Goal: Information Seeking & Learning: Learn about a topic

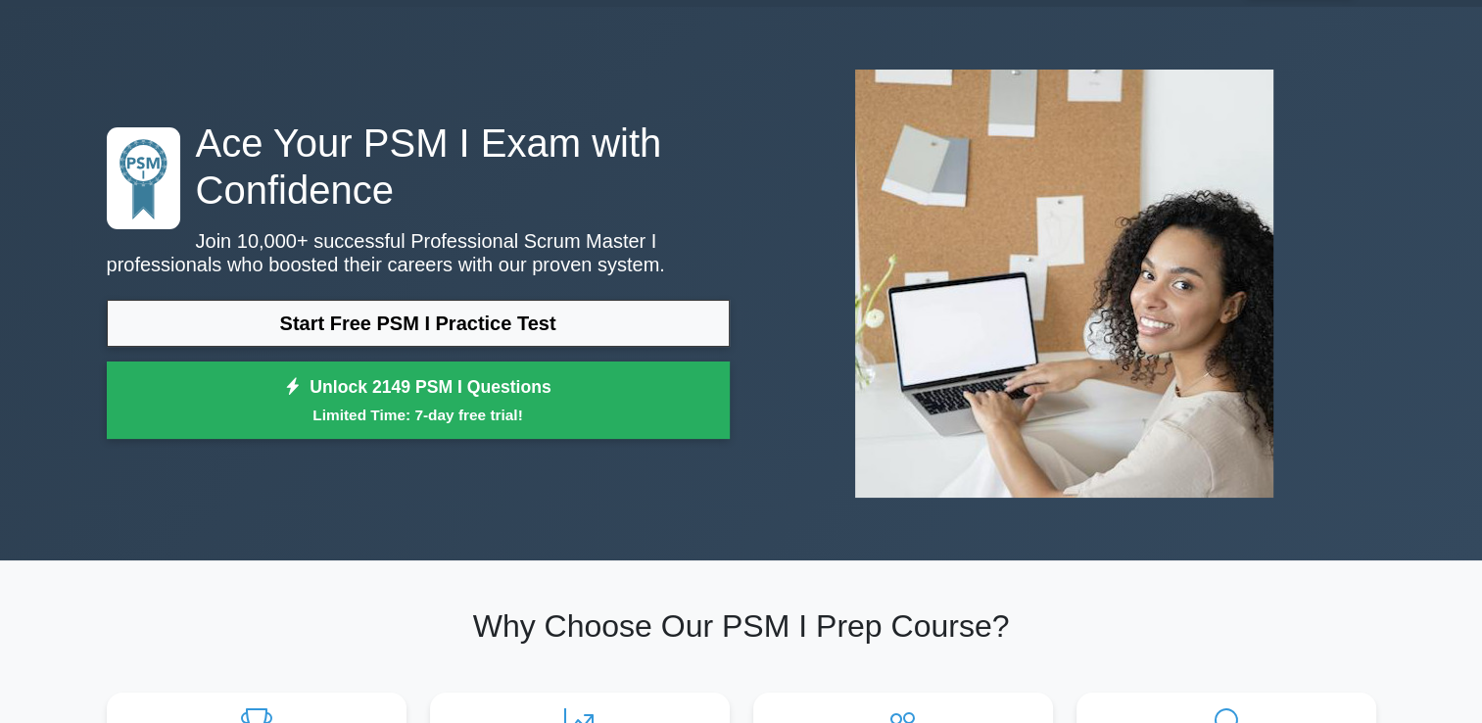
scroll to position [19, 0]
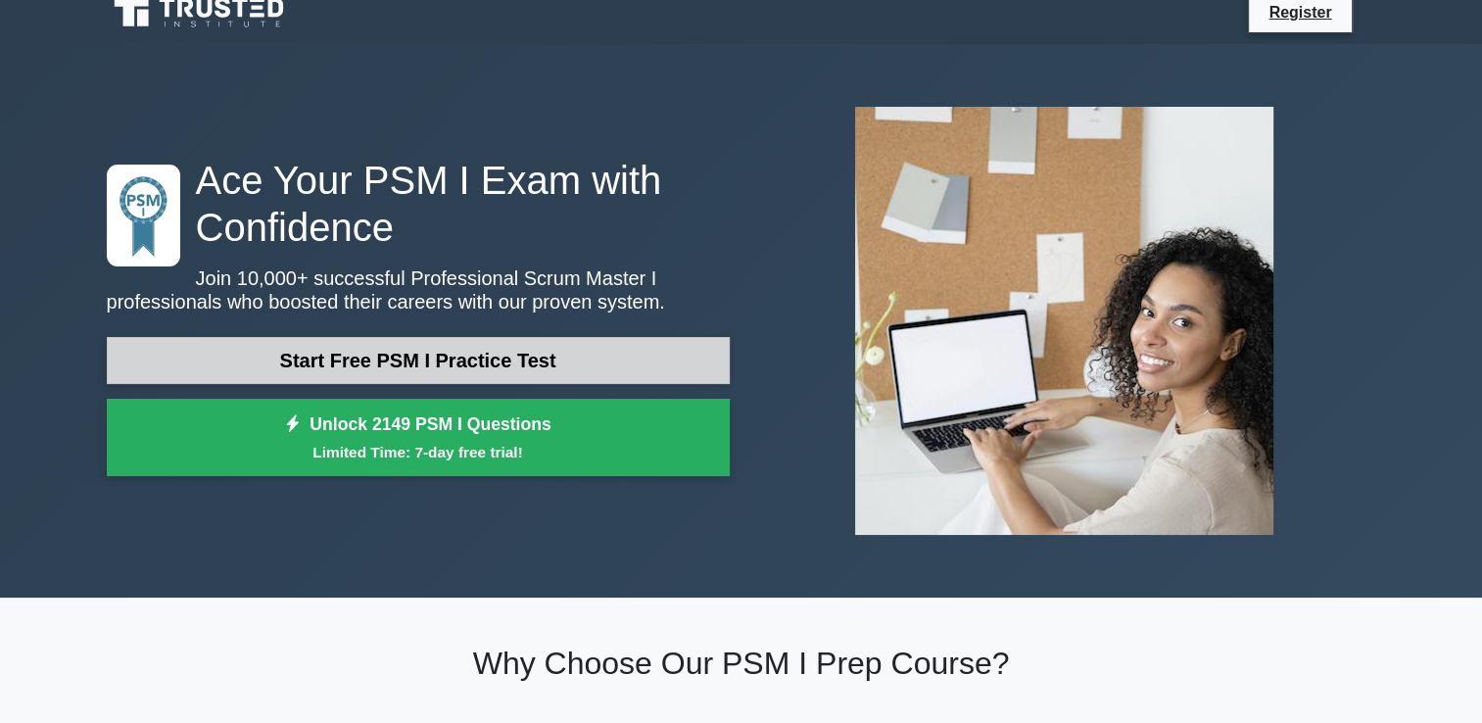
click at [504, 362] on link "Start Free PSM I Practice Test" at bounding box center [418, 360] width 623 height 47
